Goal: Task Accomplishment & Management: Manage account settings

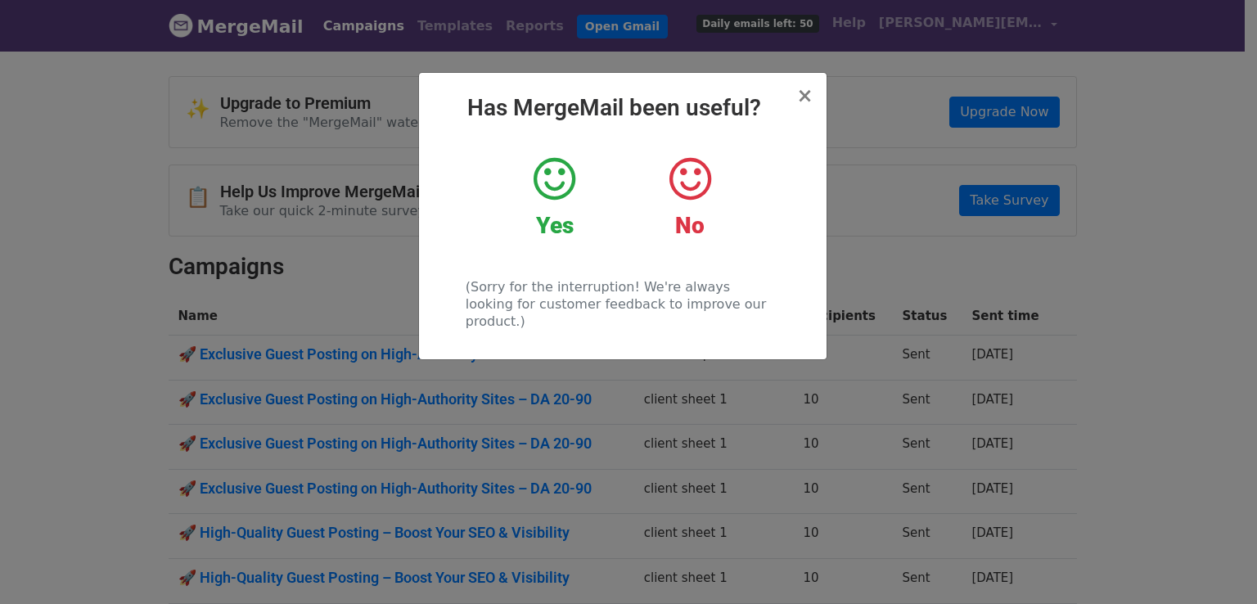
click at [570, 204] on div "Yes" at bounding box center [554, 197] width 110 height 85
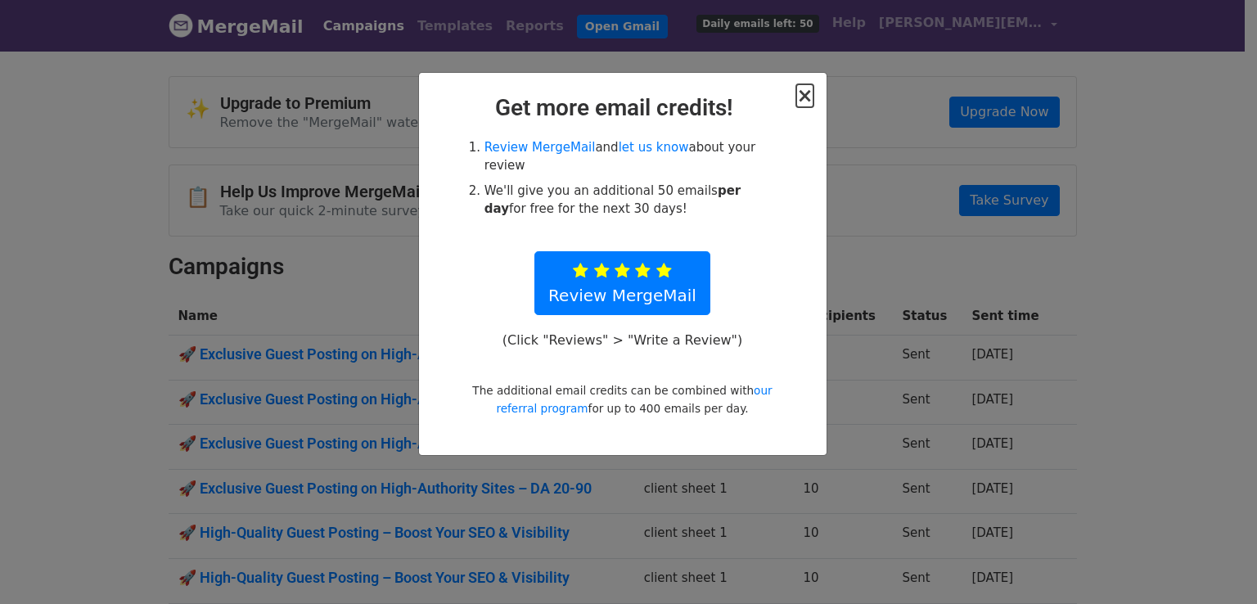
click at [802, 94] on span "×" at bounding box center [804, 95] width 16 height 23
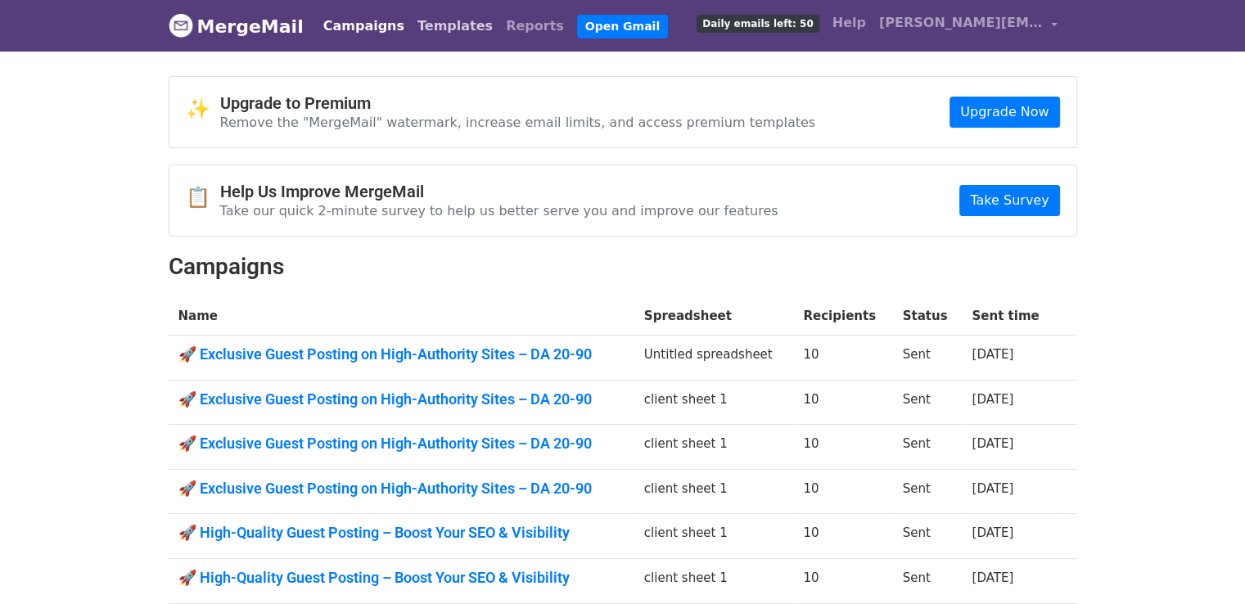
click at [416, 34] on link "Templates" at bounding box center [455, 26] width 88 height 33
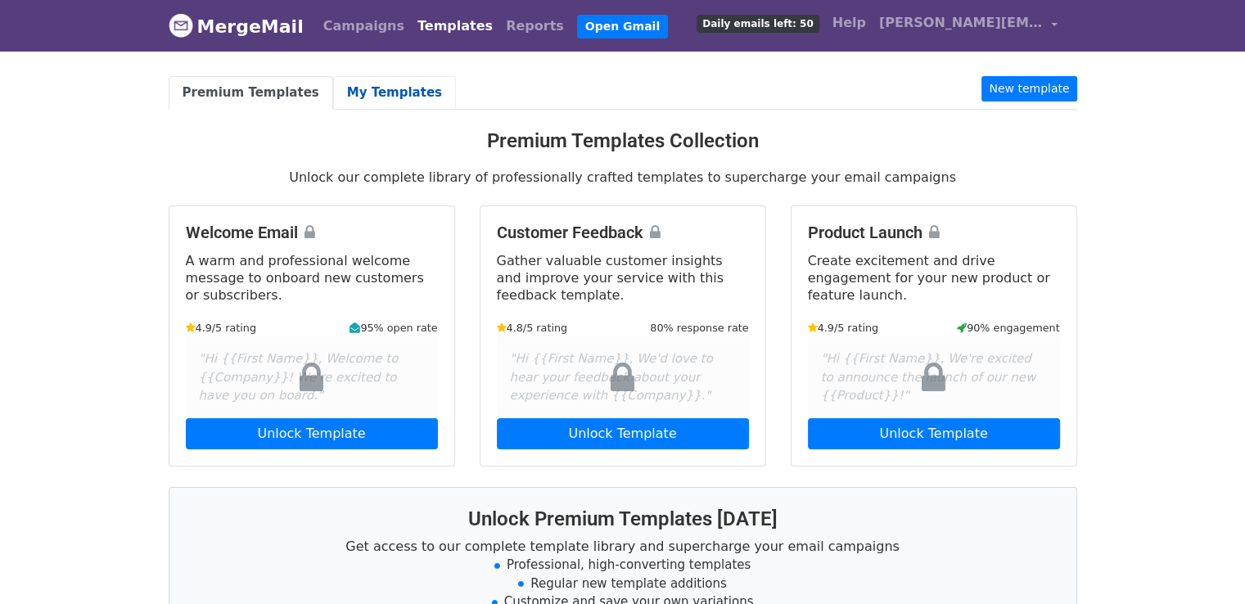
click at [367, 94] on link "My Templates" at bounding box center [394, 93] width 123 height 34
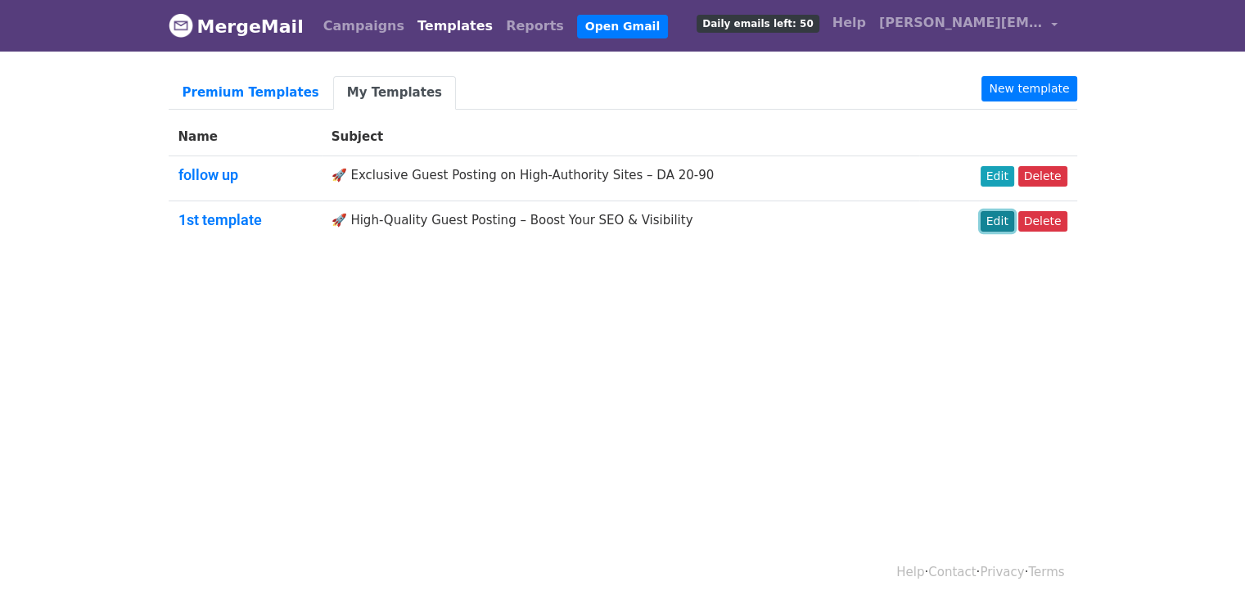
click at [1002, 220] on link "Edit" at bounding box center [997, 221] width 34 height 20
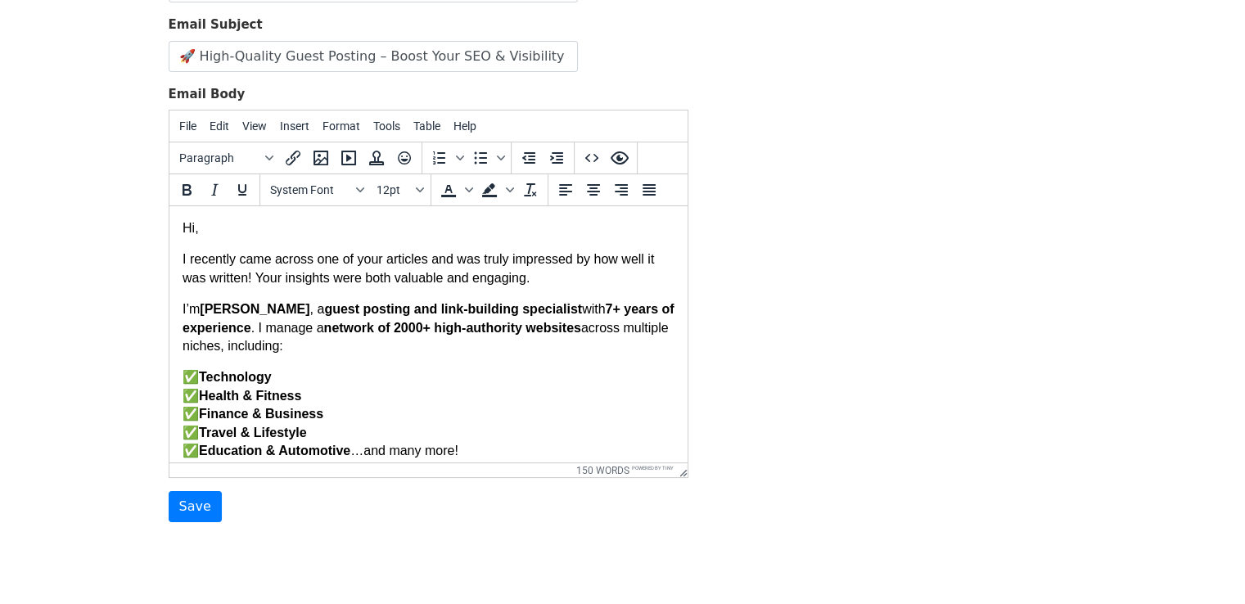
scroll to position [187, 0]
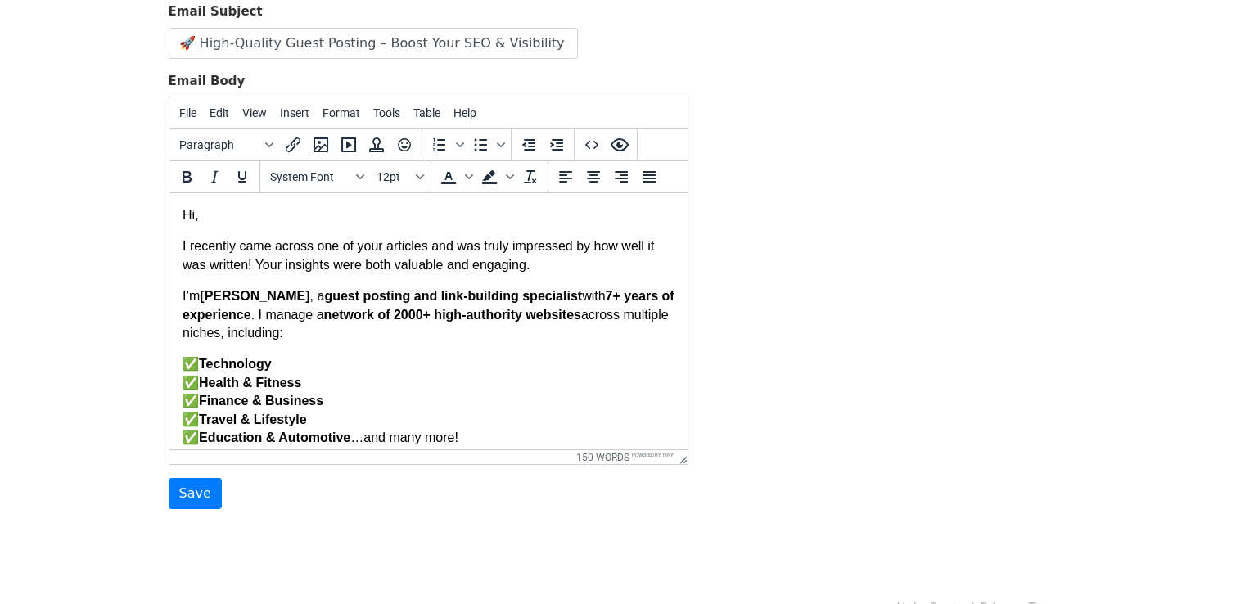
click at [261, 300] on strong "Ava Lucas" at bounding box center [254, 296] width 110 height 14
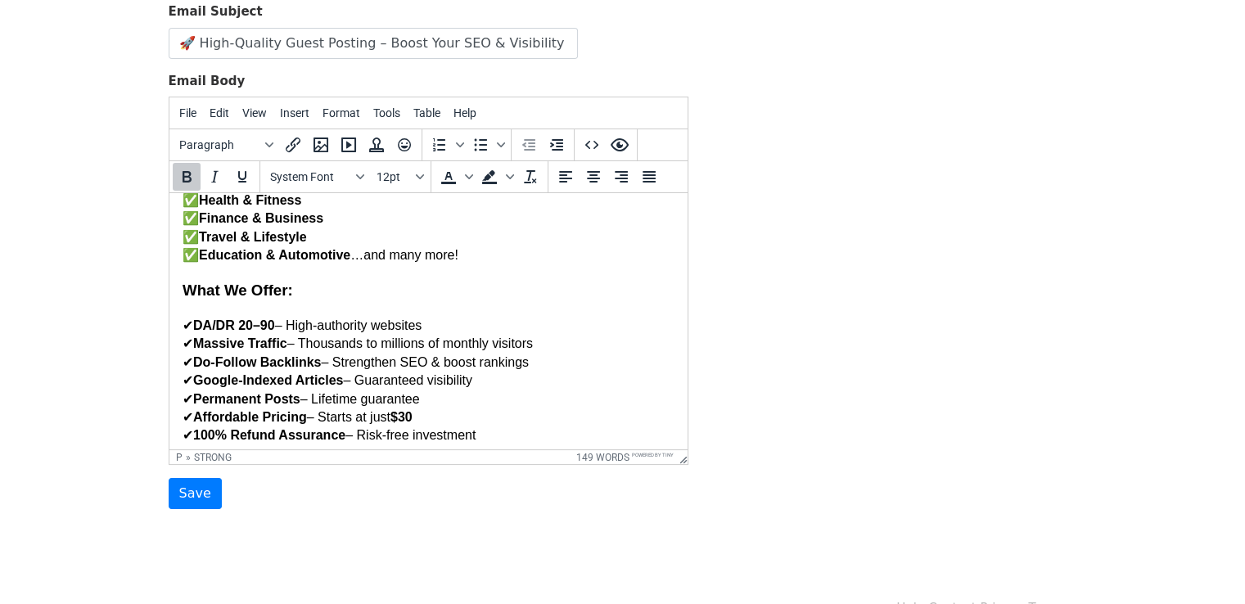
scroll to position [340, 0]
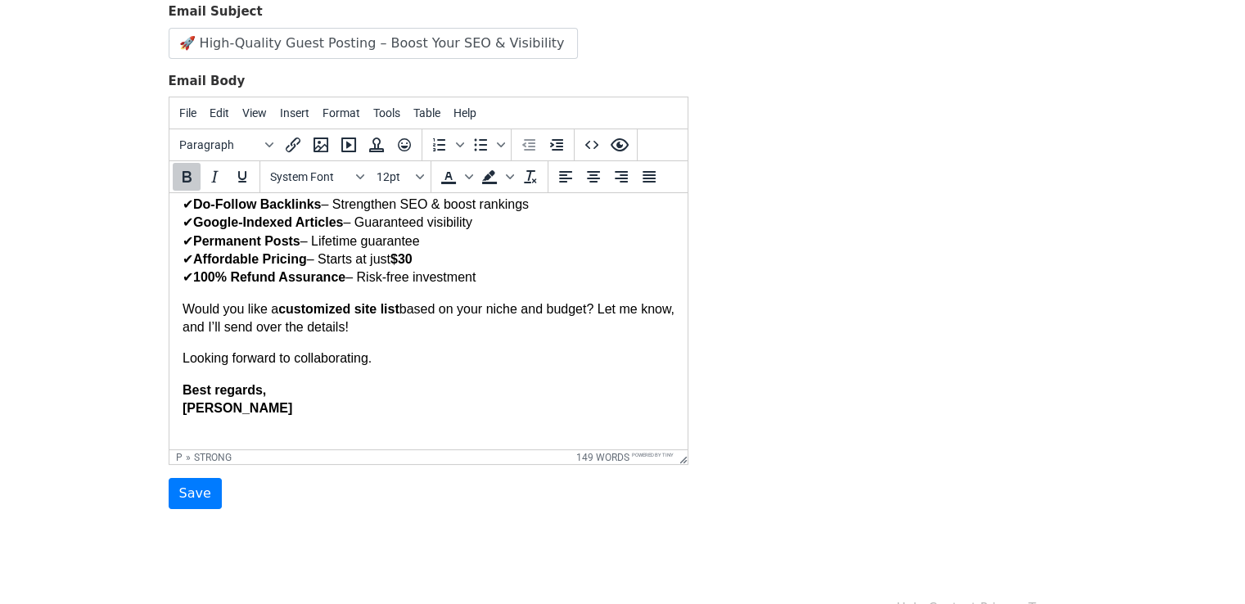
drag, startPoint x: 679, startPoint y: 231, endPoint x: 859, endPoint y: 626, distance: 434.4
click at [187, 489] on input "Save" at bounding box center [195, 493] width 53 height 31
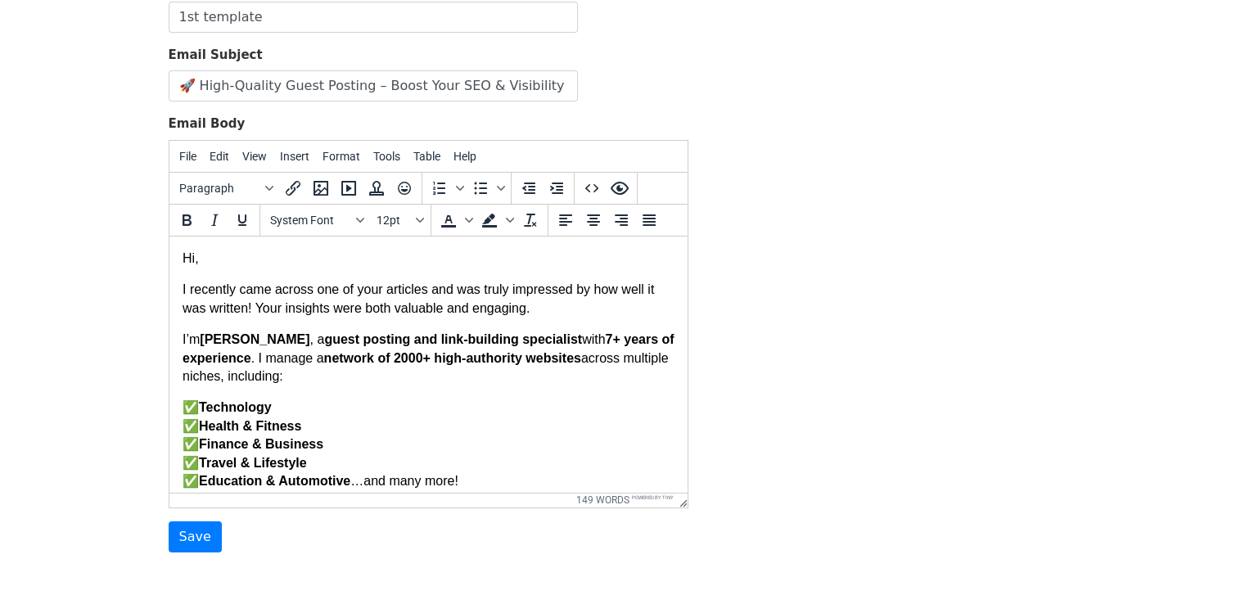
scroll to position [229, 0]
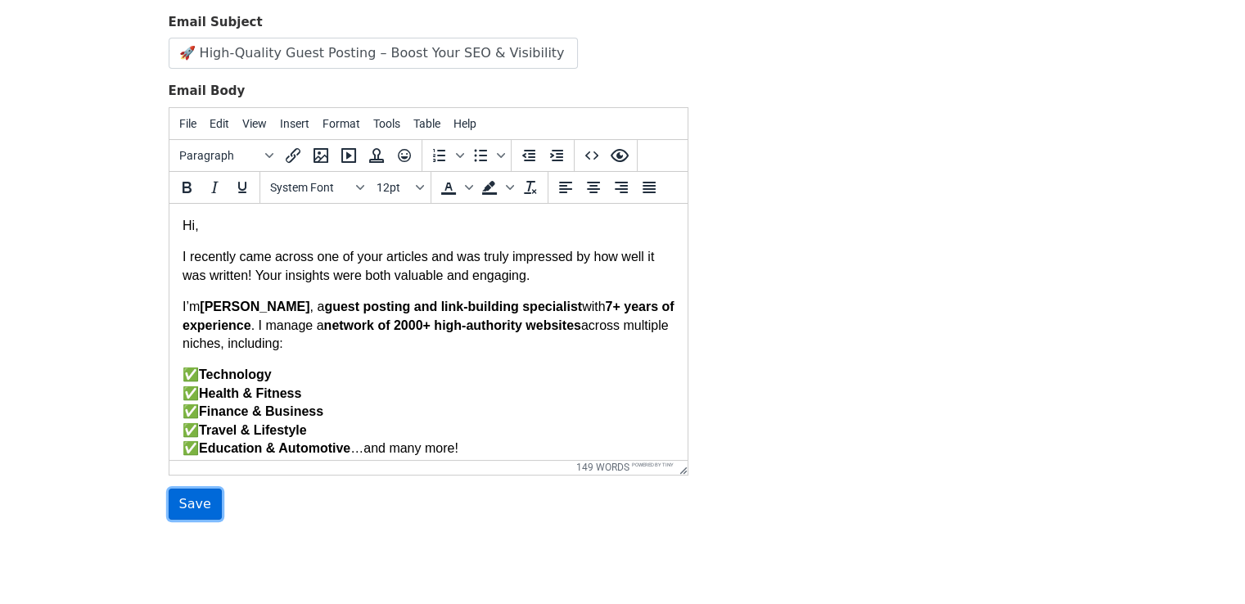
click at [182, 499] on input "Save" at bounding box center [195, 504] width 53 height 31
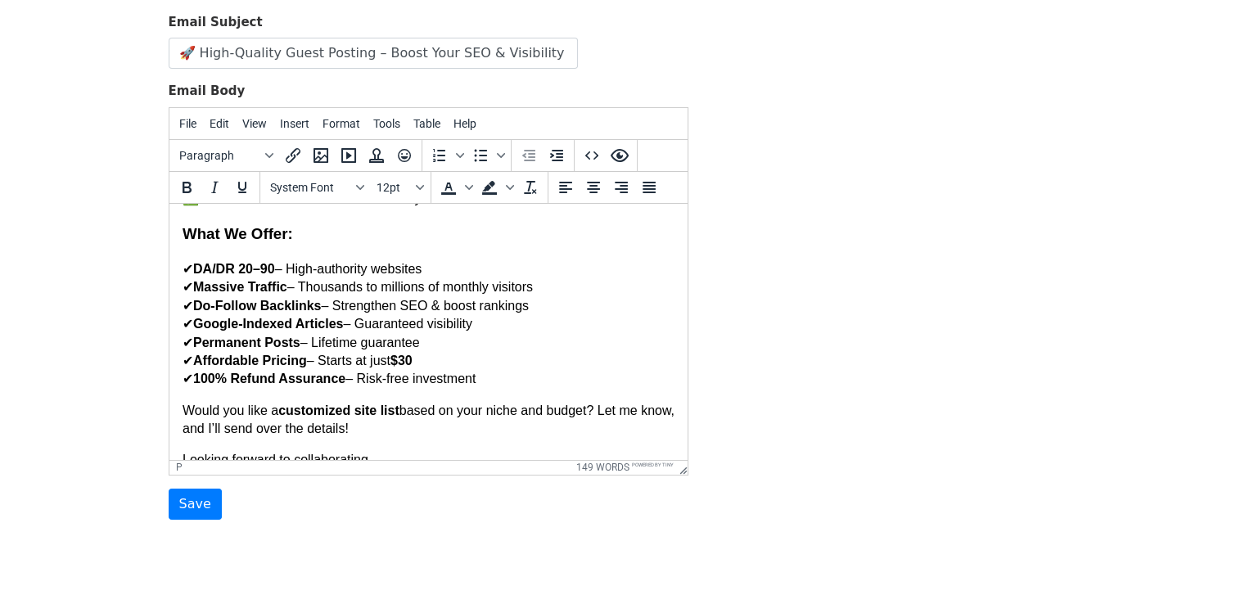
scroll to position [248, 0]
drag, startPoint x: 679, startPoint y: 270, endPoint x: 869, endPoint y: 566, distance: 351.2
click at [420, 363] on p "✔ DA/DR 20–90 – High-authority websites ✔ Massive Traffic – Thousands to millio…" at bounding box center [428, 325] width 492 height 128
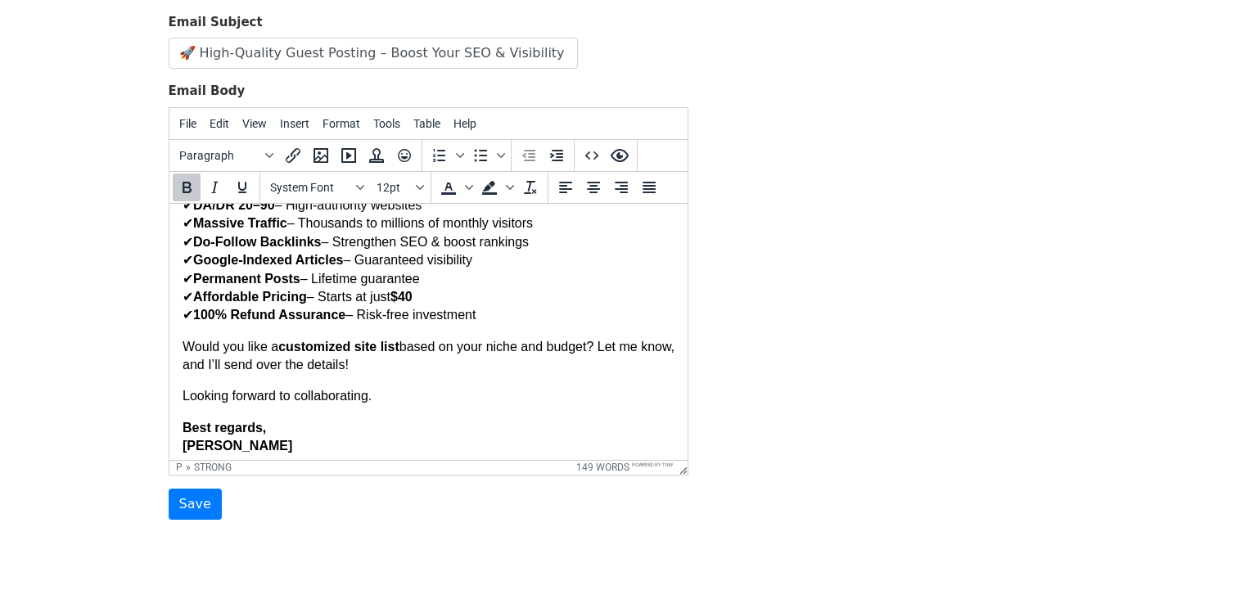
scroll to position [340, 0]
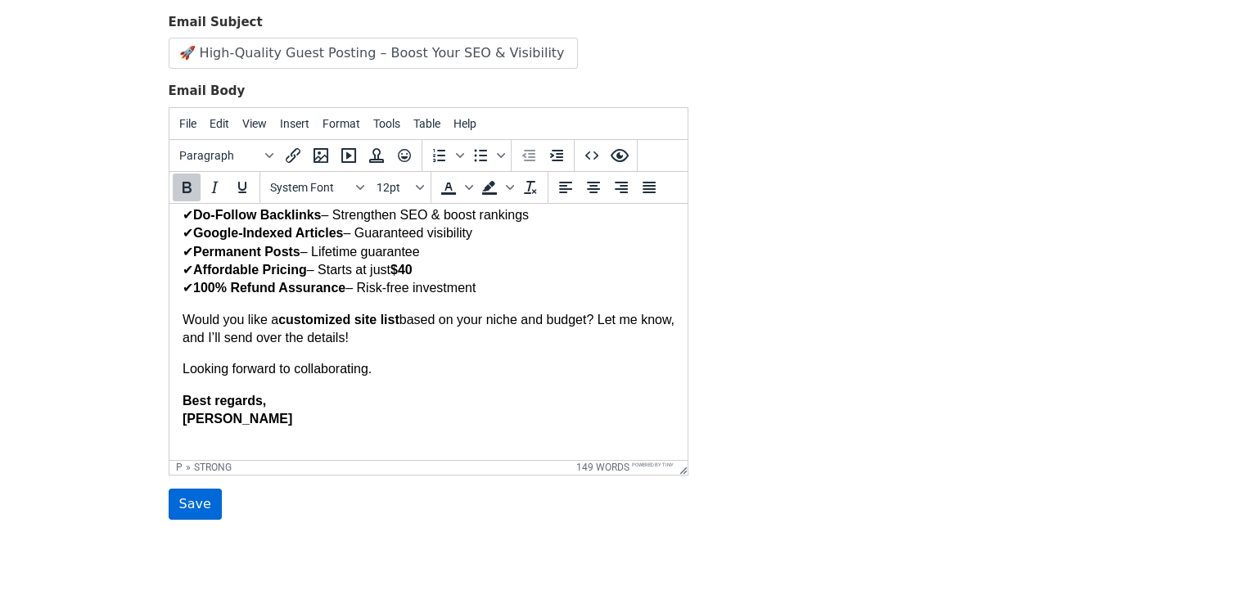
click at [203, 507] on input "Save" at bounding box center [195, 504] width 53 height 31
